Goal: Check status: Check status

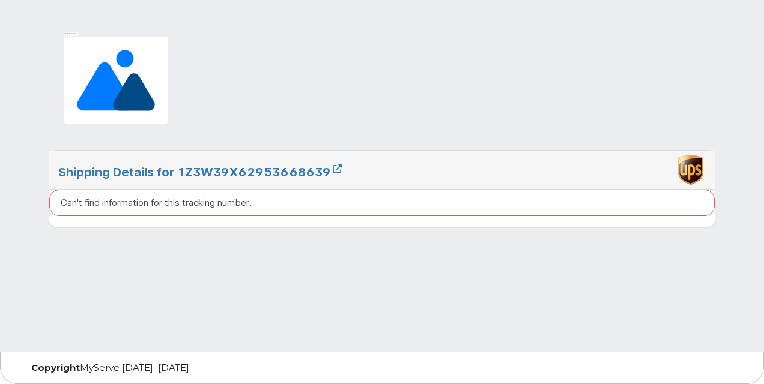
click at [371, 77] on div at bounding box center [382, 85] width 685 height 127
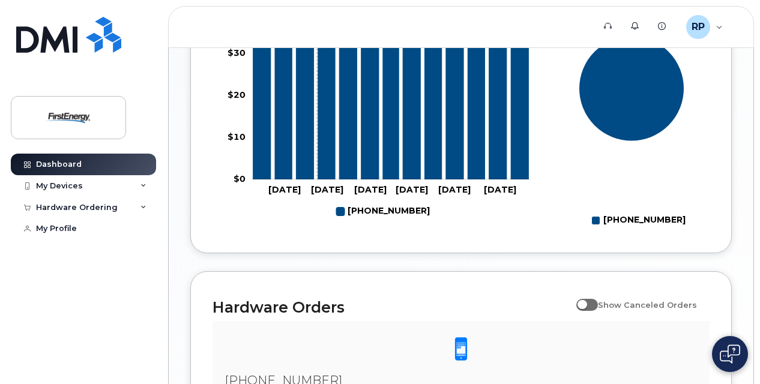
scroll to position [790, 0]
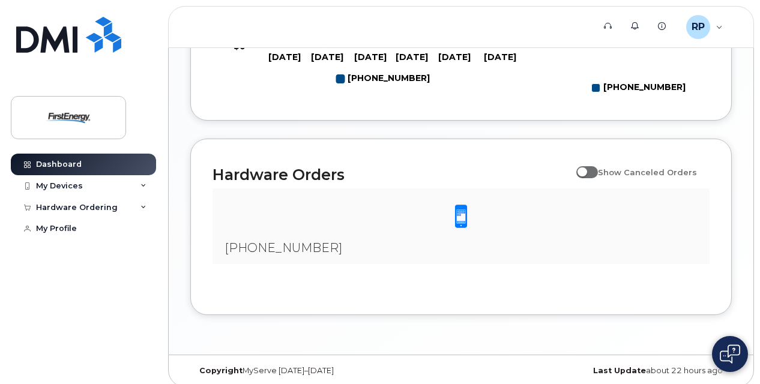
click at [263, 244] on span "330-612-6987" at bounding box center [284, 248] width 118 height 14
click at [97, 190] on div "My Devices" at bounding box center [83, 186] width 145 height 22
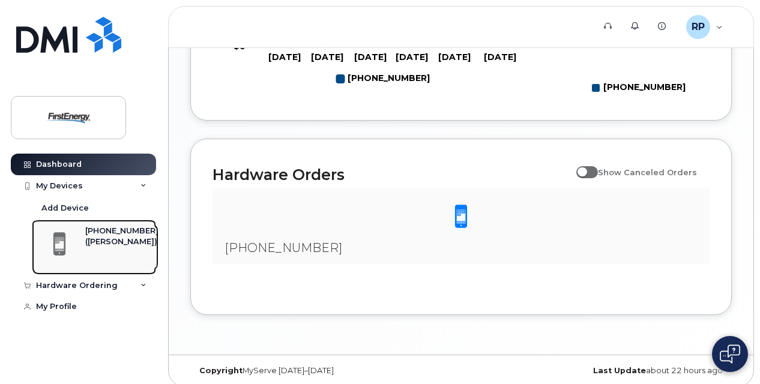
click at [120, 247] on div "([PERSON_NAME])" at bounding box center [121, 242] width 73 height 11
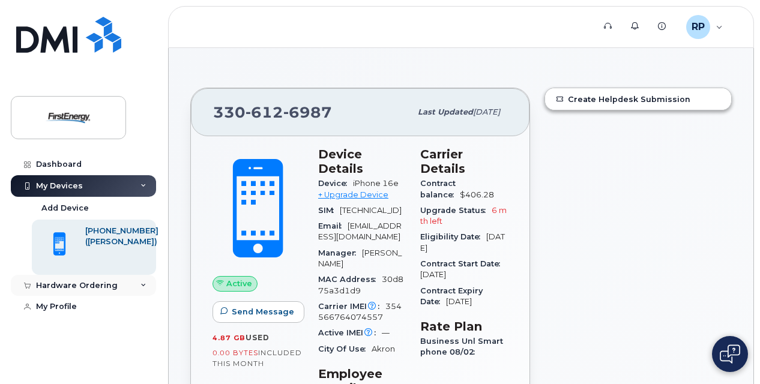
click at [120, 282] on div "Hardware Ordering" at bounding box center [83, 286] width 145 height 22
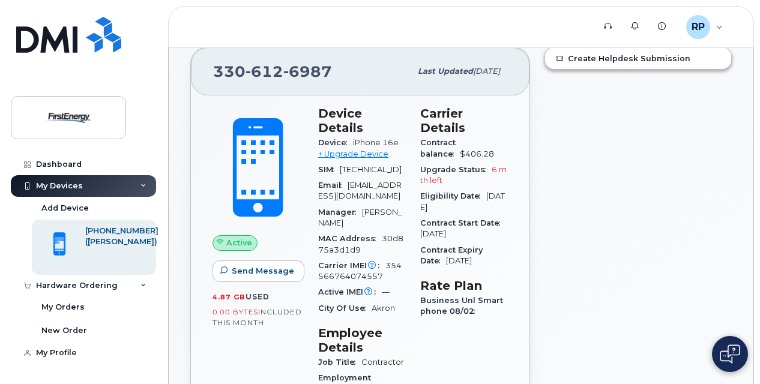
scroll to position [60, 0]
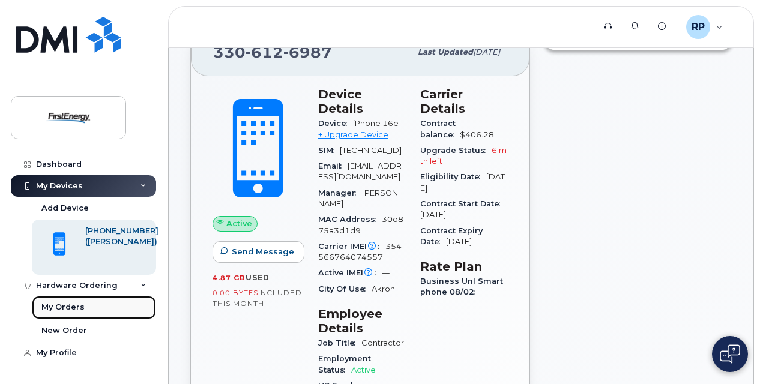
click at [106, 304] on link "My Orders" at bounding box center [94, 307] width 124 height 23
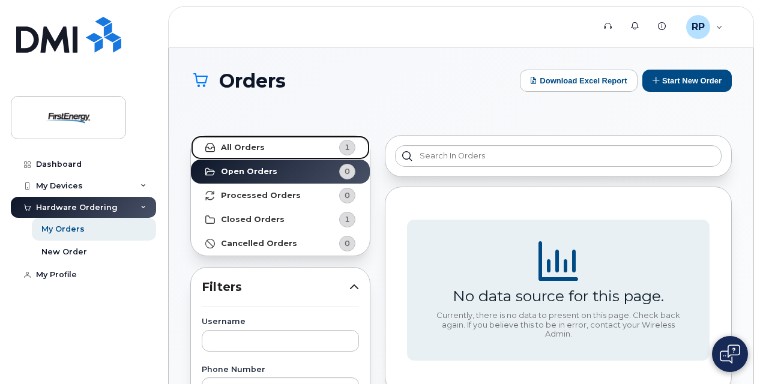
click at [307, 144] on link "All Orders 1" at bounding box center [280, 148] width 179 height 24
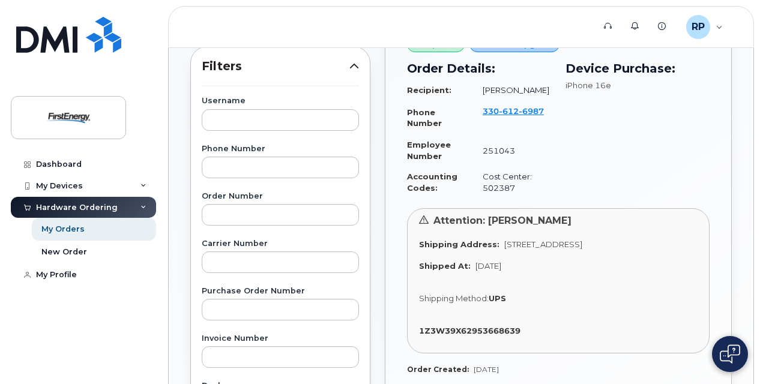
scroll to position [240, 0]
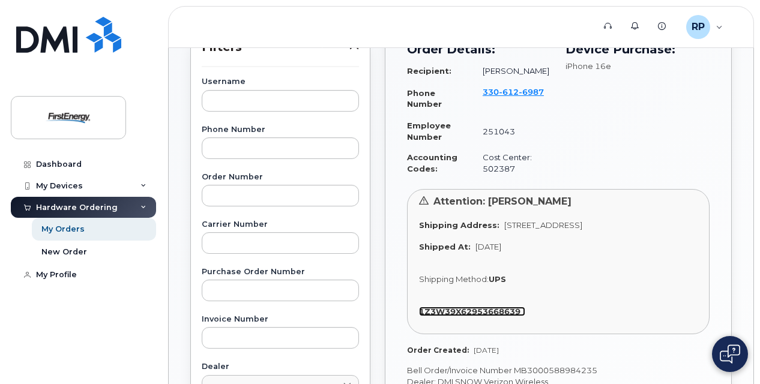
click at [495, 316] on strong "1Z3W39X62953668639" at bounding box center [469, 312] width 101 height 10
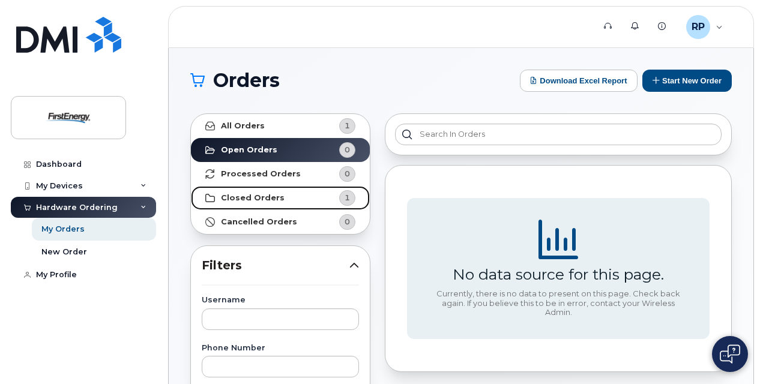
click at [276, 203] on link "Closed Orders 1" at bounding box center [280, 198] width 179 height 24
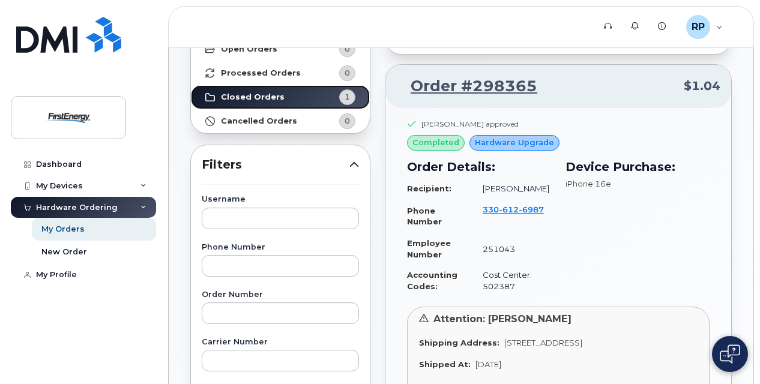
scroll to position [120, 0]
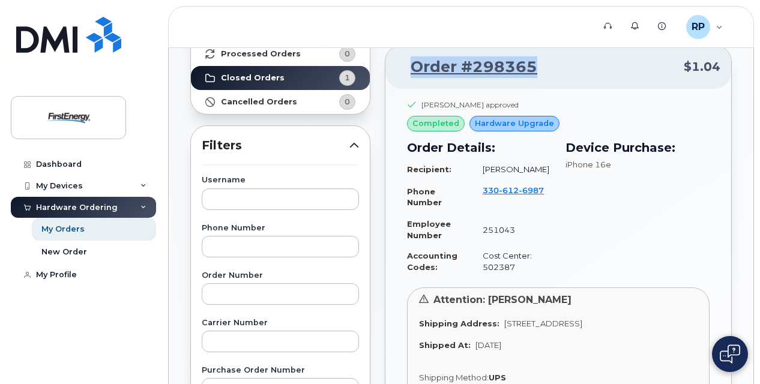
drag, startPoint x: 513, startPoint y: 68, endPoint x: 413, endPoint y: 68, distance: 100.3
click at [413, 68] on p "Order #298365 $1.04" at bounding box center [558, 67] width 324 height 22
click at [593, 86] on div "Order #298365 $1.04" at bounding box center [559, 67] width 346 height 43
drag, startPoint x: 585, startPoint y: 65, endPoint x: 410, endPoint y: 62, distance: 174.8
click at [410, 62] on p "Order #298365 $1.04" at bounding box center [558, 67] width 324 height 22
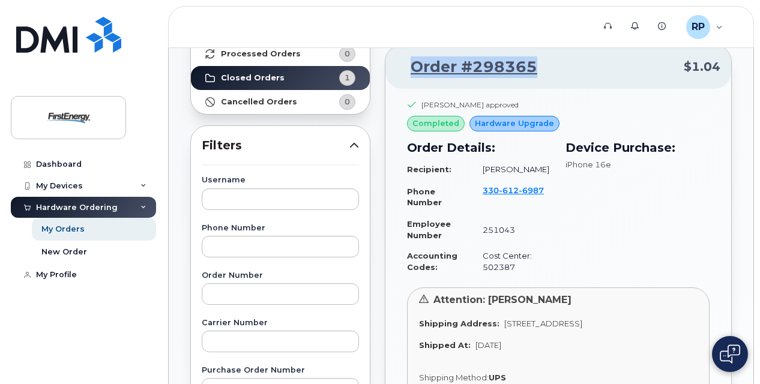
copy link "Order #298365"
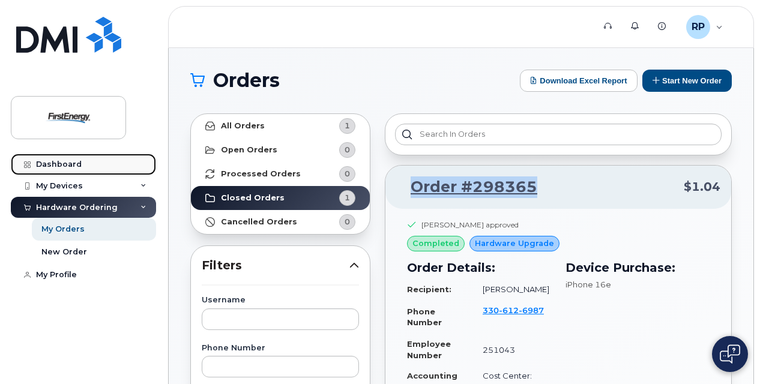
click at [73, 165] on div "Dashboard" at bounding box center [59, 165] width 46 height 10
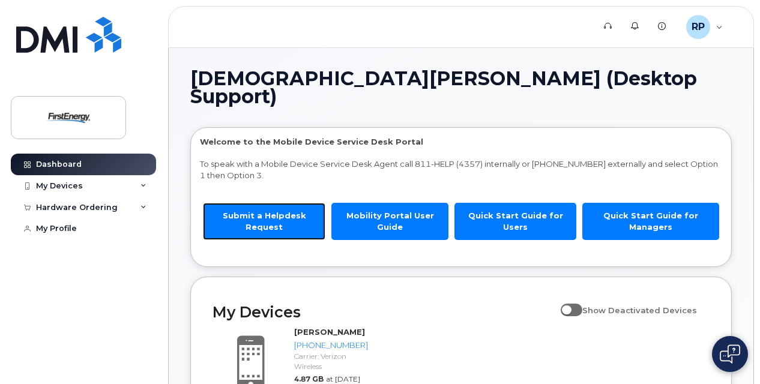
click at [289, 203] on link "Submit a Helpdesk Request" at bounding box center [264, 221] width 123 height 37
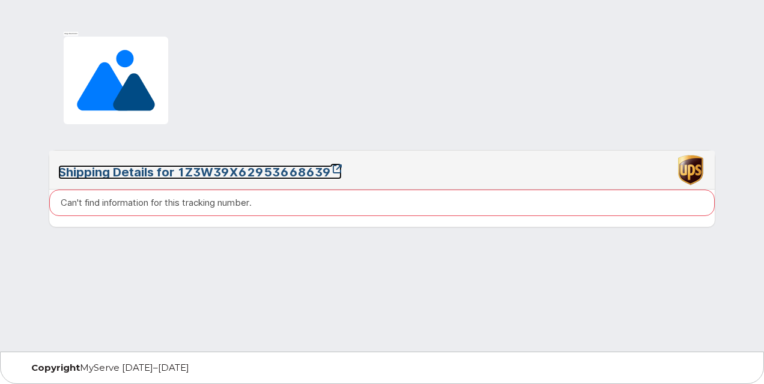
click at [270, 168] on link "Shipping Details for 1Z3W39X62953668639" at bounding box center [199, 172] width 283 height 14
